Goal: Transaction & Acquisition: Purchase product/service

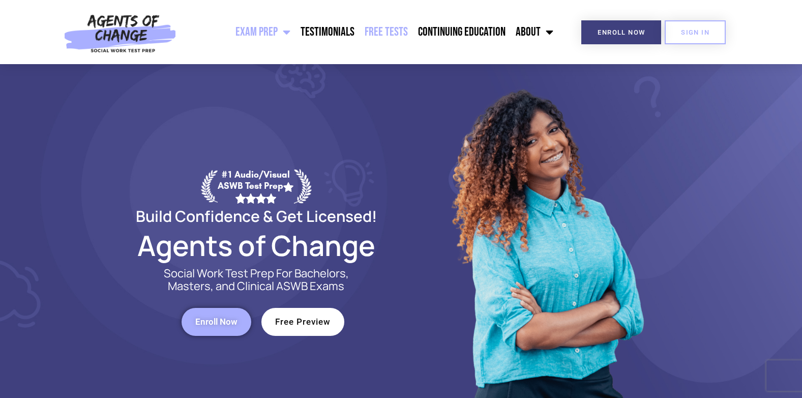
click at [401, 31] on link "Free Tests" at bounding box center [385, 31] width 53 height 25
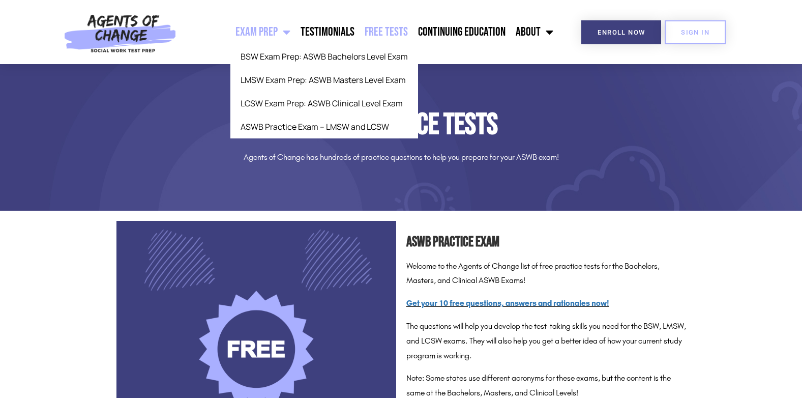
click at [273, 40] on link "Exam Prep" at bounding box center [262, 31] width 65 height 25
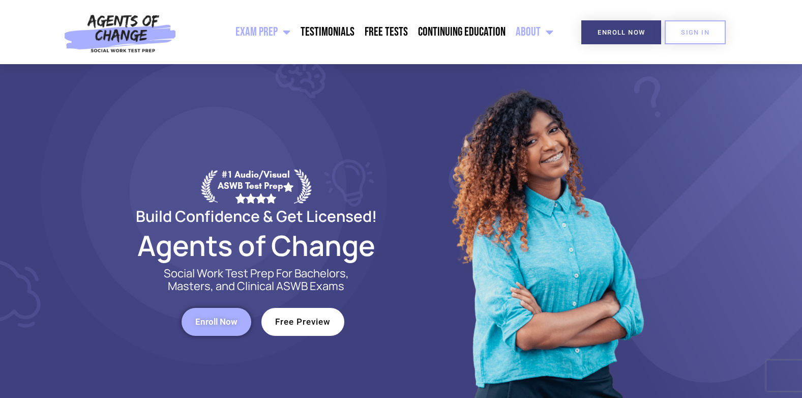
click at [531, 27] on link "About" at bounding box center [534, 31] width 48 height 25
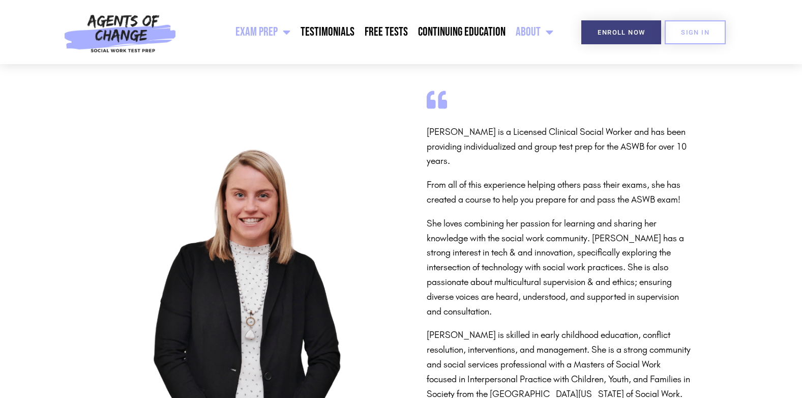
click at [264, 33] on link "Exam Prep" at bounding box center [262, 31] width 65 height 25
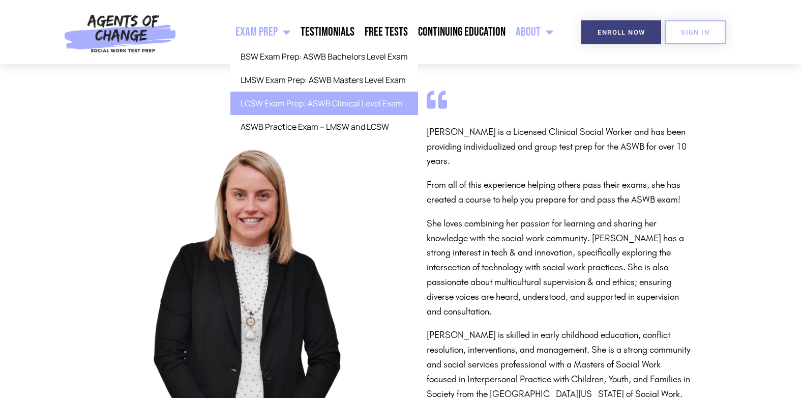
click at [308, 105] on link "LCSW Exam Prep: ASWB Clinical Level Exam" at bounding box center [324, 103] width 188 height 23
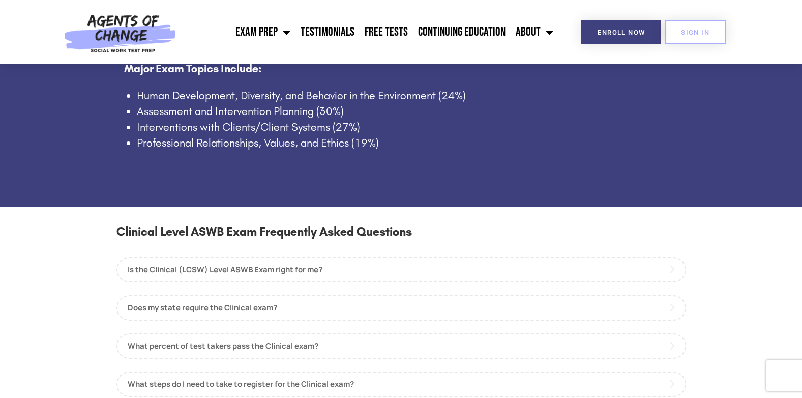
scroll to position [814, 0]
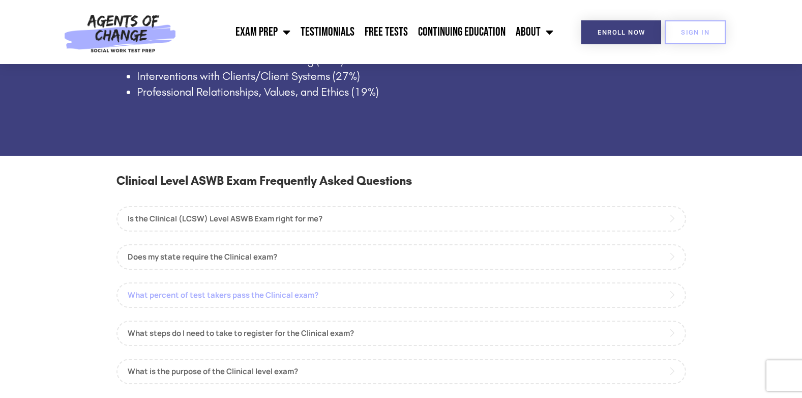
click at [201, 304] on link "What percent of test takers pass the Clinical exam?" at bounding box center [400, 294] width 569 height 25
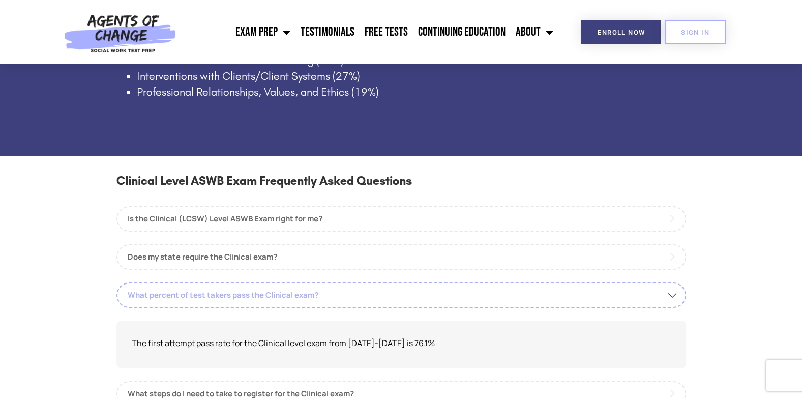
click at [201, 304] on link "What percent of test takers pass the Clinical exam?" at bounding box center [400, 294] width 569 height 25
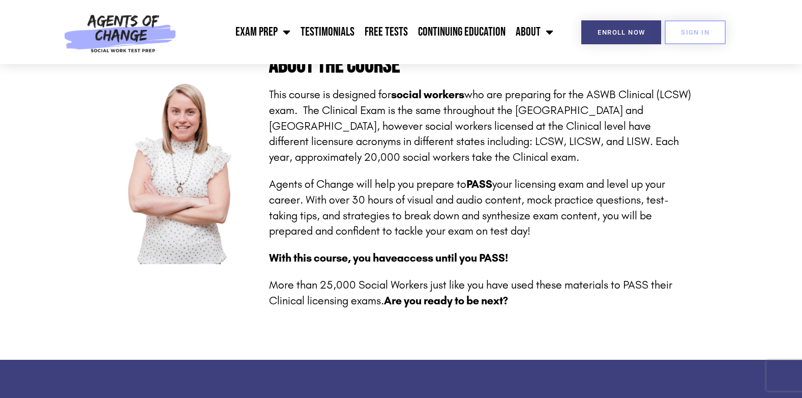
scroll to position [0, 0]
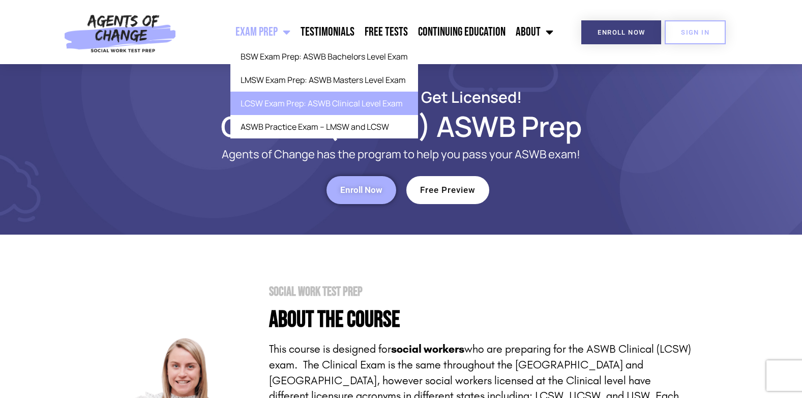
click at [264, 33] on link "Exam Prep" at bounding box center [262, 31] width 65 height 25
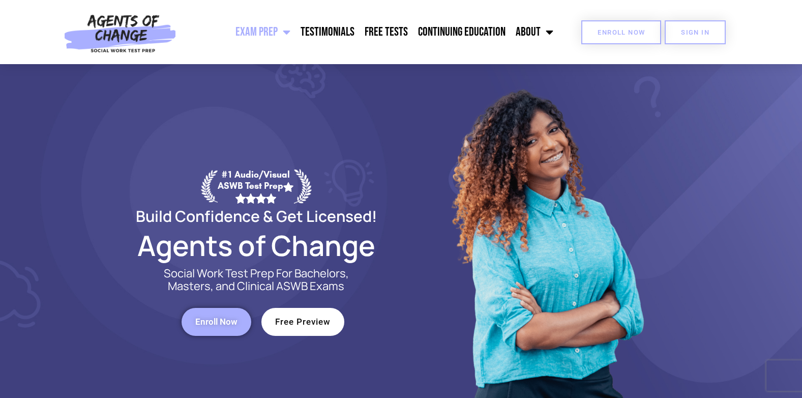
click at [617, 22] on link "Enroll Now" at bounding box center [621, 32] width 80 height 24
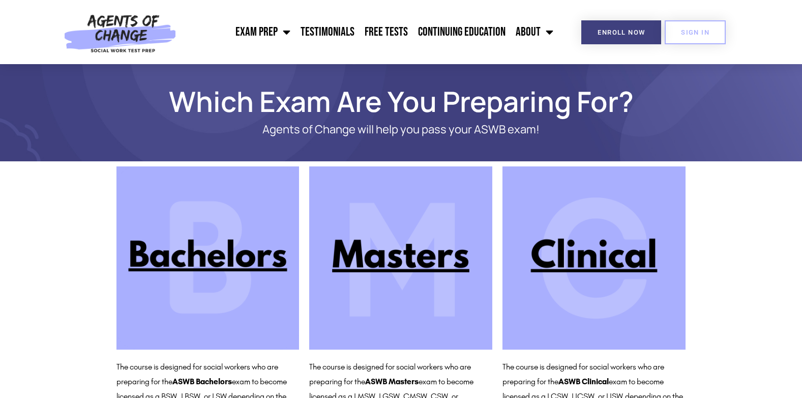
scroll to position [51, 0]
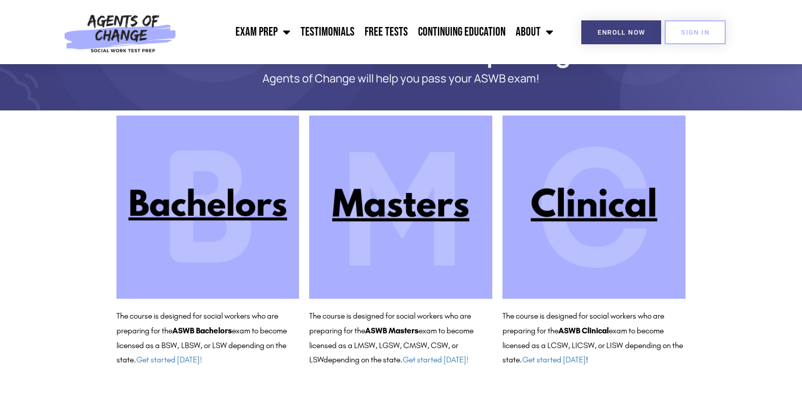
click at [604, 217] on img at bounding box center [593, 206] width 183 height 183
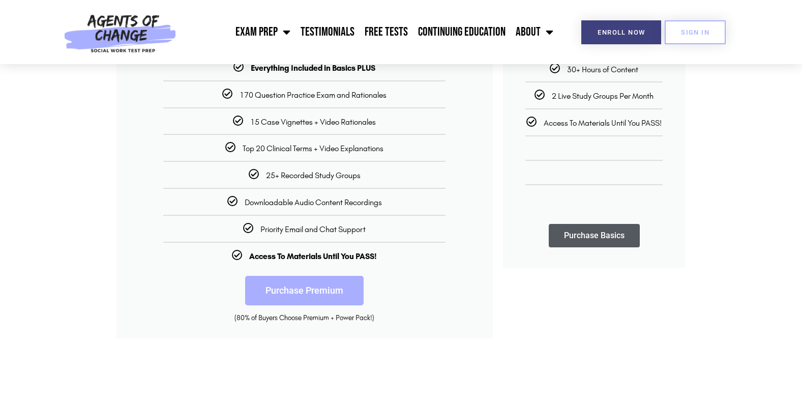
scroll to position [254, 0]
click at [322, 287] on link "Purchase Premium" at bounding box center [304, 289] width 118 height 29
